Goal: Book appointment/travel/reservation

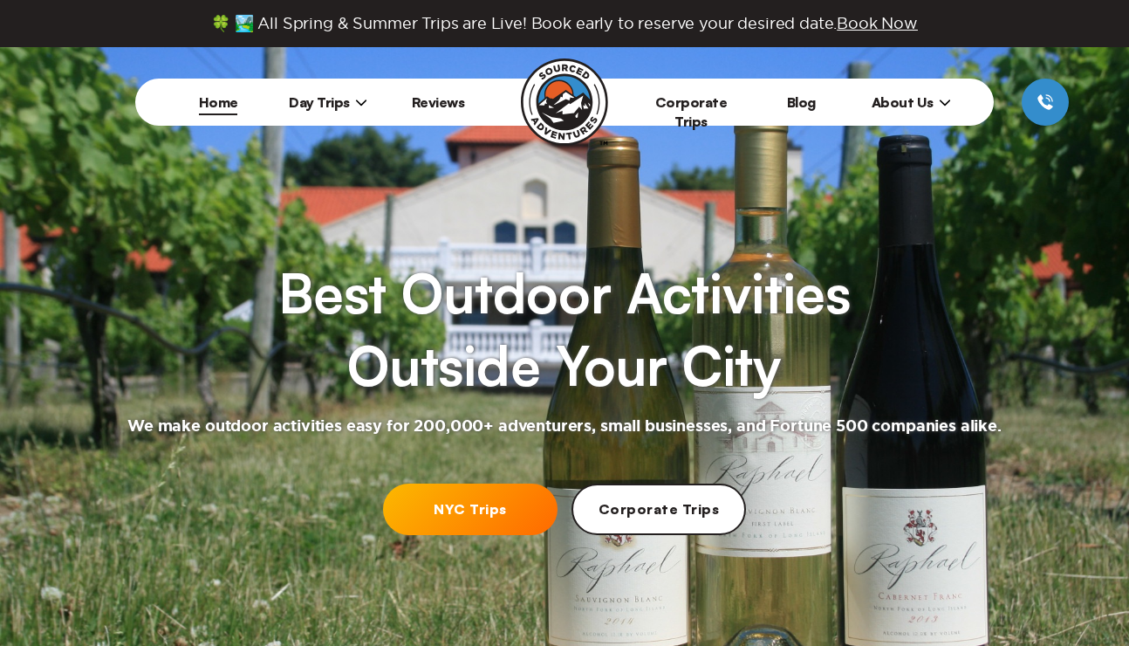
click at [355, 102] on icon at bounding box center [361, 102] width 12 height 12
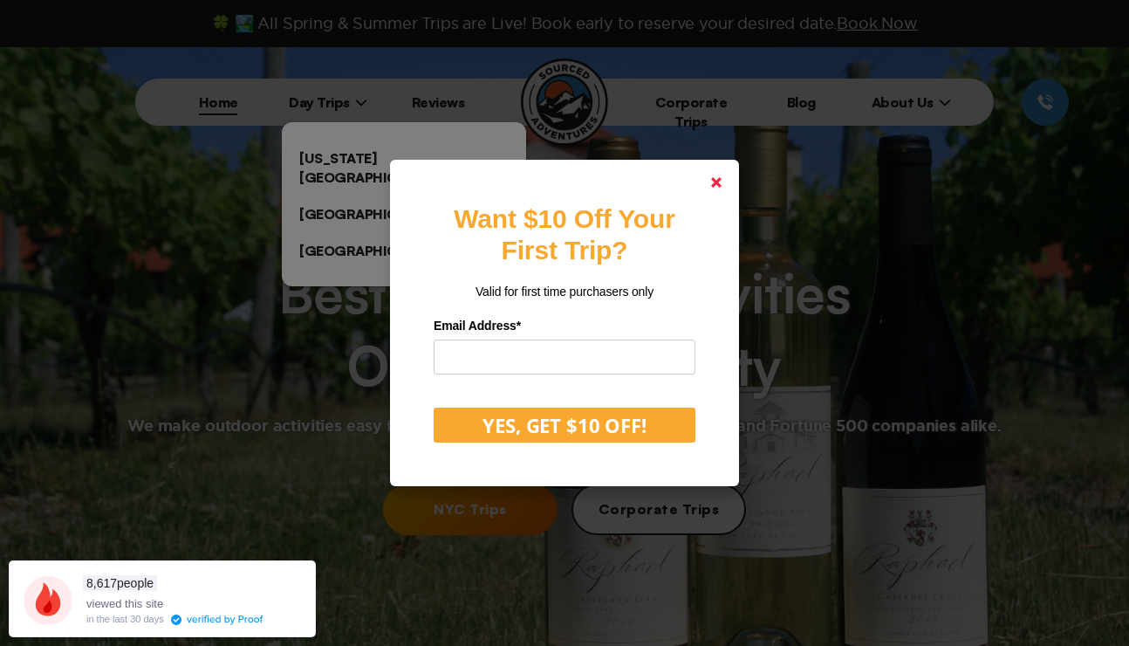
click at [712, 189] on link at bounding box center [717, 182] width 42 height 42
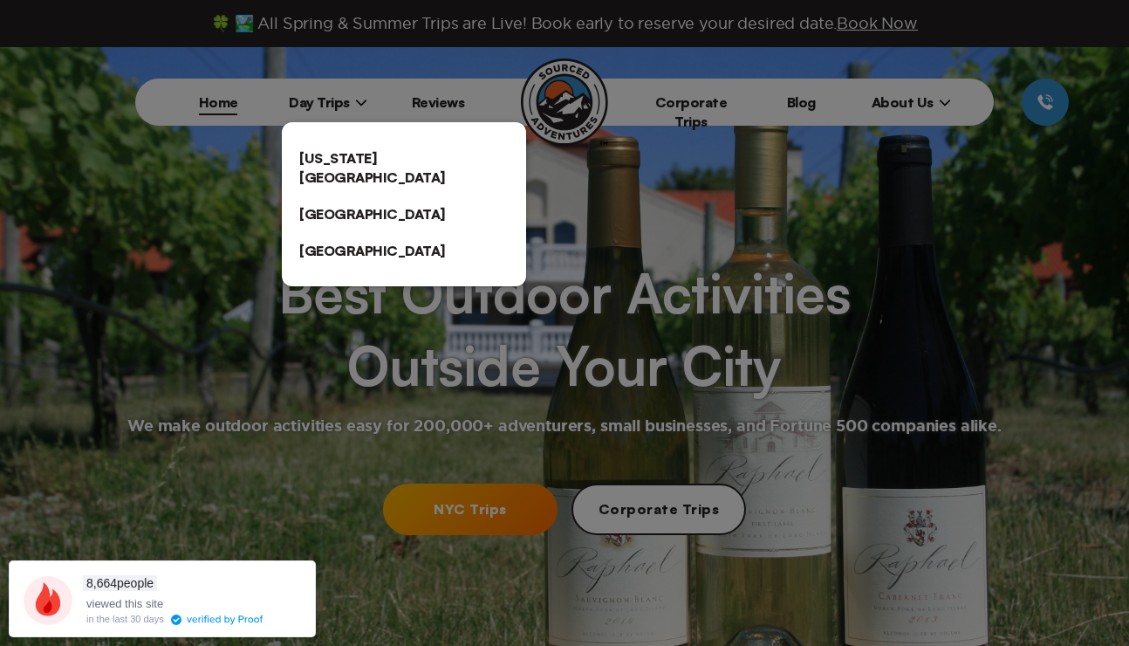
click at [417, 148] on link "[US_STATE][GEOGRAPHIC_DATA]" at bounding box center [404, 168] width 244 height 56
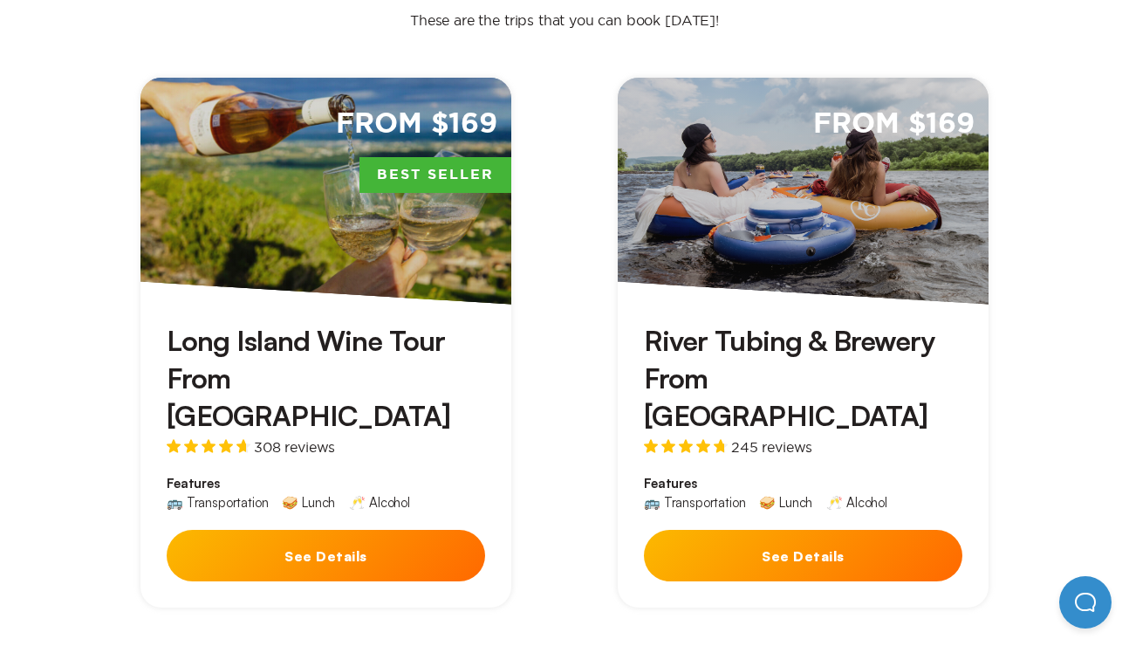
scroll to position [570, 0]
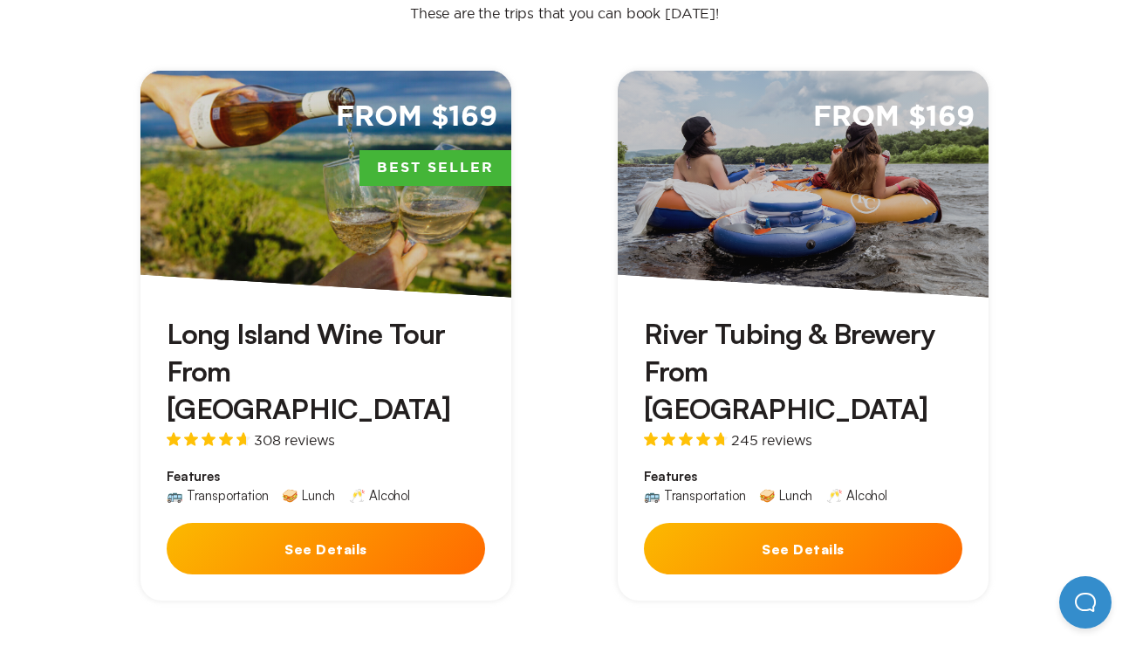
click at [353, 315] on h3 "Long Island Wine Tour From [GEOGRAPHIC_DATA]" at bounding box center [326, 371] width 319 height 113
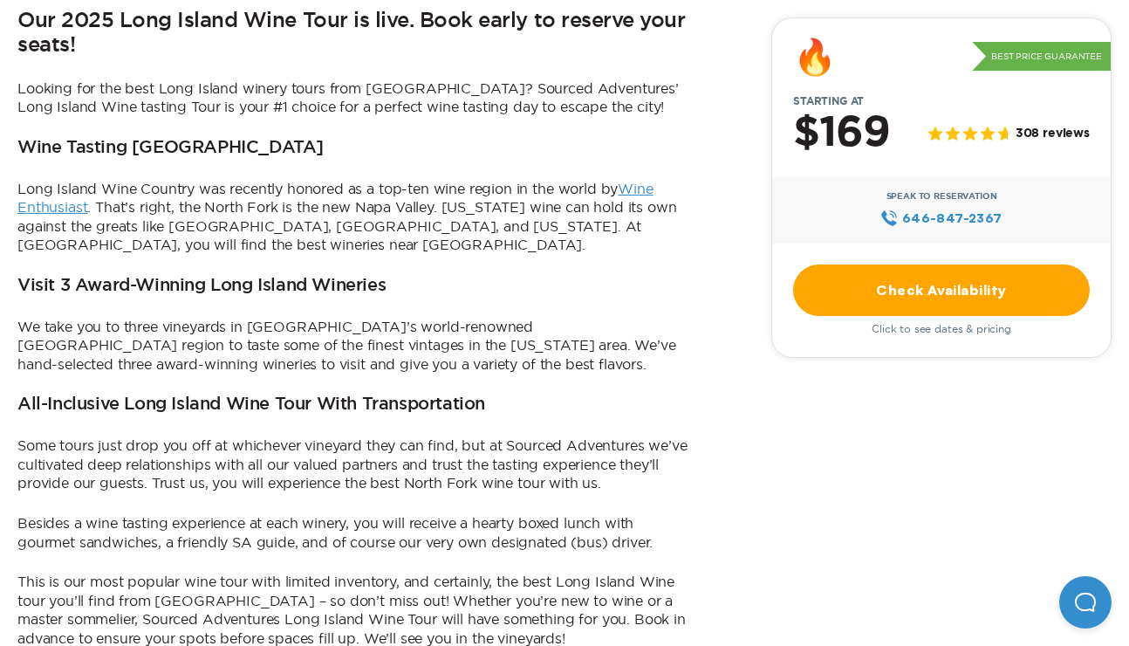
scroll to position [561, 0]
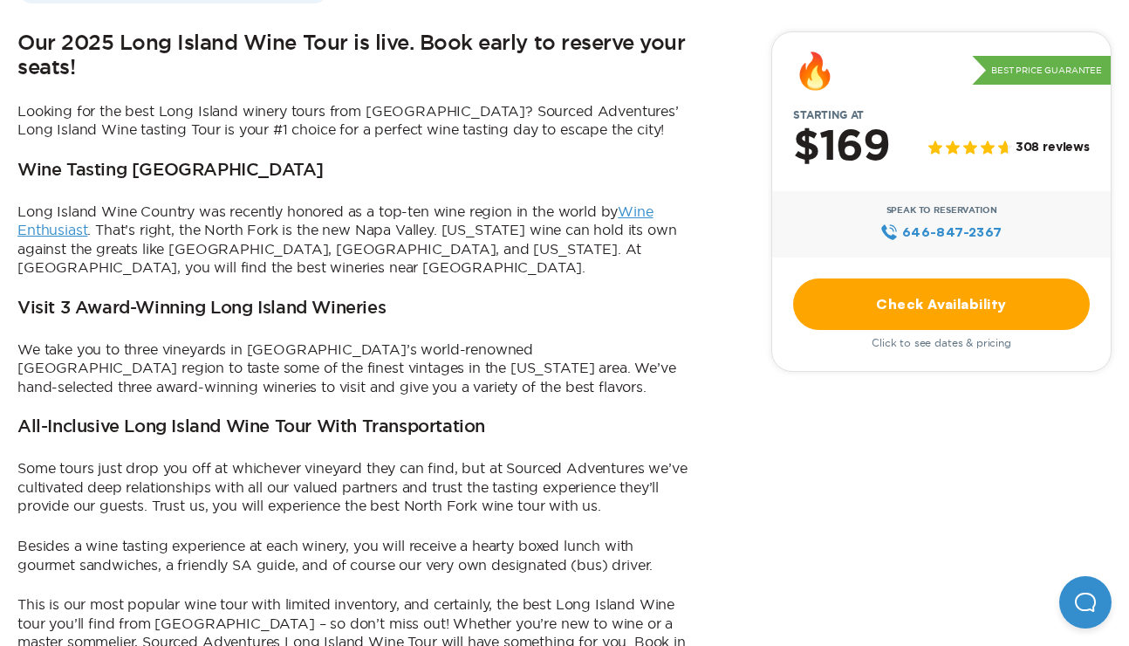
click at [854, 309] on link "Check Availability" at bounding box center [941, 303] width 297 height 51
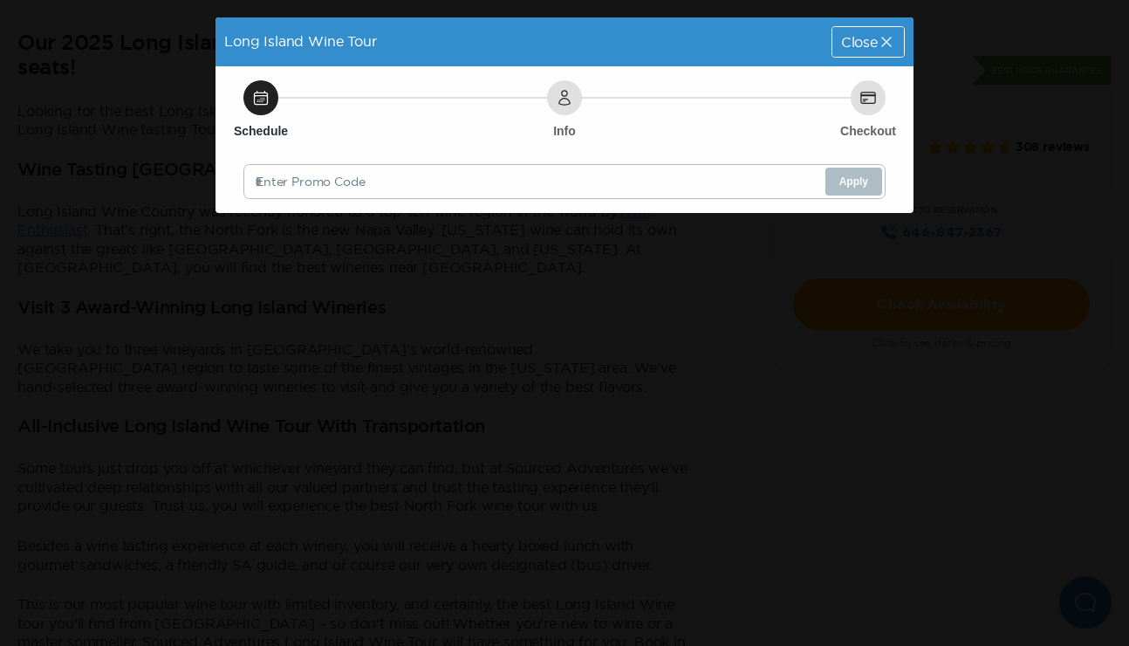
scroll to position [0, 0]
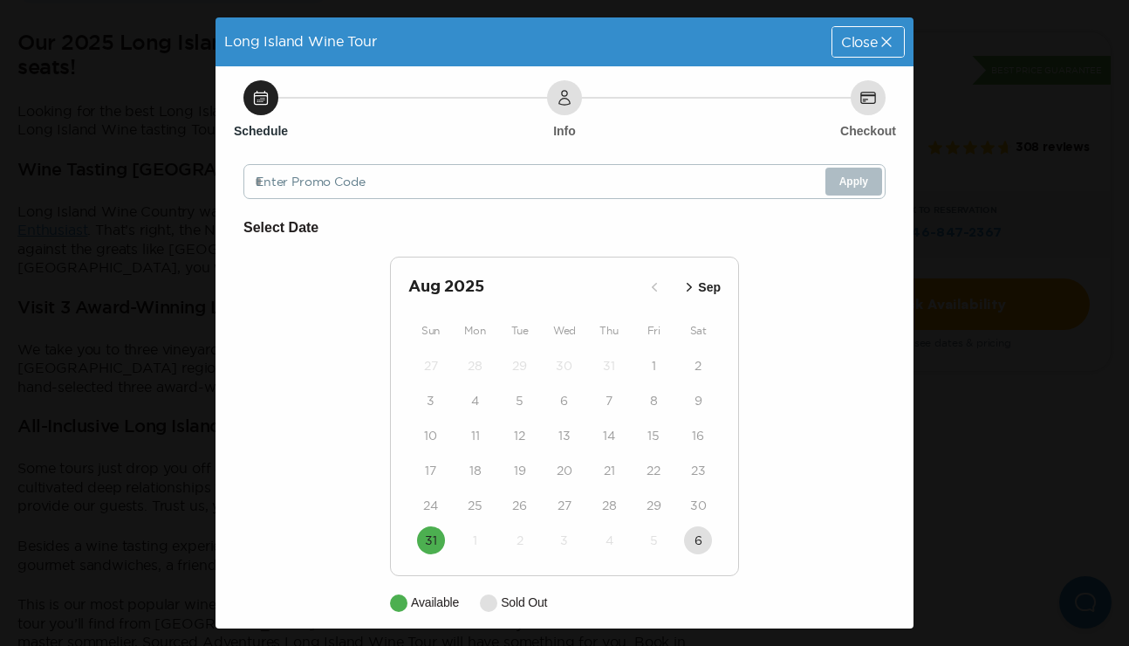
click at [683, 288] on icon "button" at bounding box center [689, 286] width 17 height 17
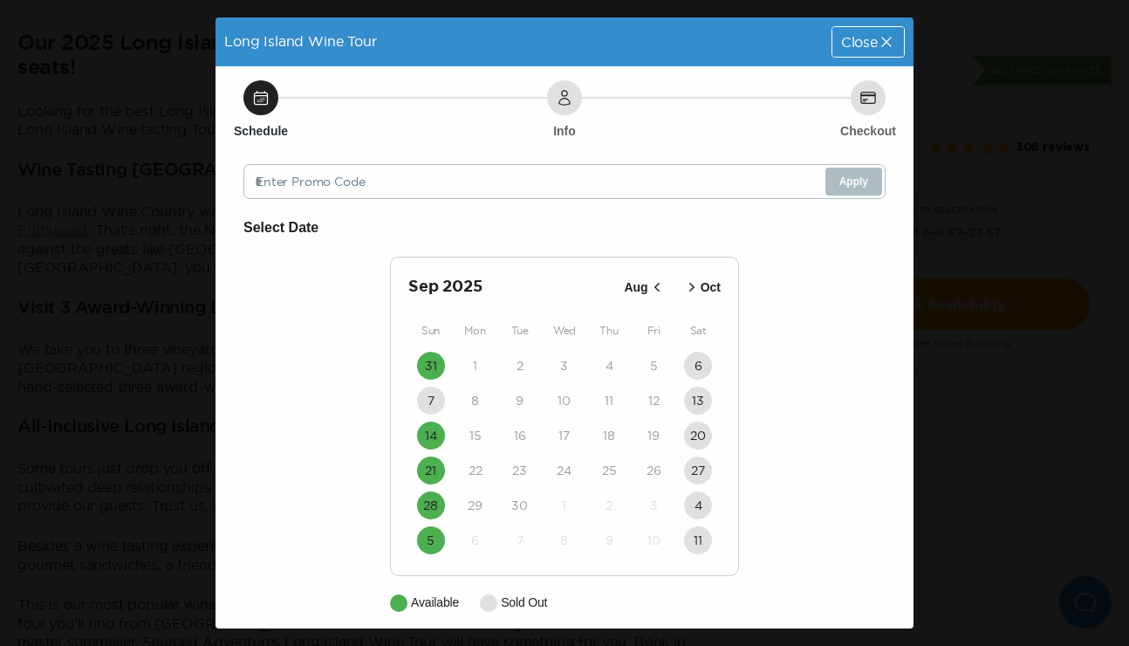
click at [693, 288] on icon "button" at bounding box center [691, 287] width 5 height 9
click at [660, 289] on icon "button" at bounding box center [654, 286] width 17 height 17
click at [695, 291] on icon "button" at bounding box center [691, 286] width 17 height 17
click at [660, 287] on icon "button" at bounding box center [654, 286] width 17 height 17
click at [890, 41] on icon at bounding box center [886, 41] width 17 height 17
